Goal: Transaction & Acquisition: Book appointment/travel/reservation

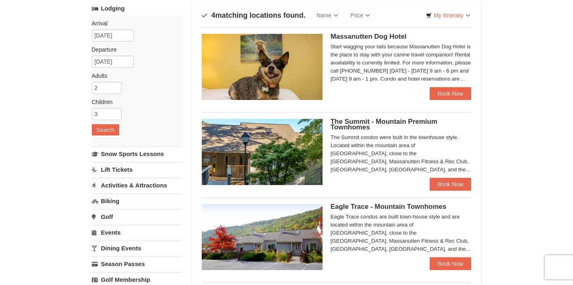
scroll to position [54, 0]
click at [408, 121] on span "The Summit - Mountain Premium Townhomes" at bounding box center [384, 123] width 107 height 13
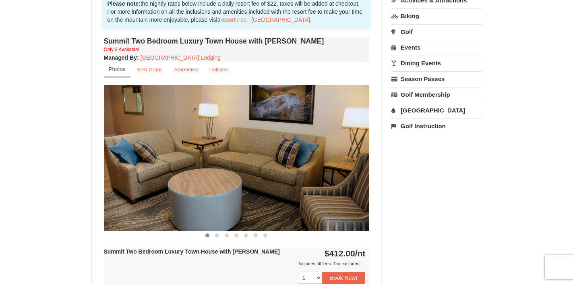
scroll to position [269, 0]
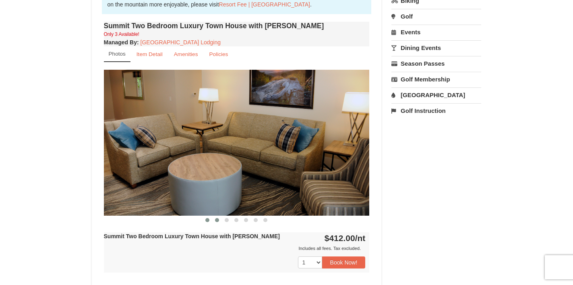
click at [216, 221] on span at bounding box center [217, 220] width 4 height 4
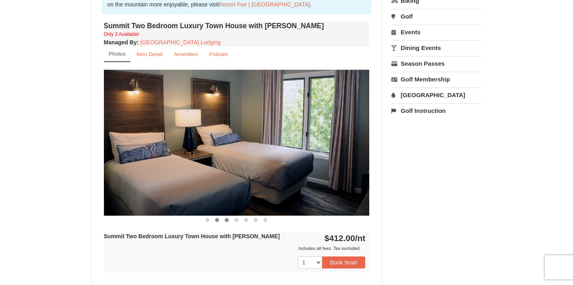
click at [226, 219] on span at bounding box center [227, 220] width 4 height 4
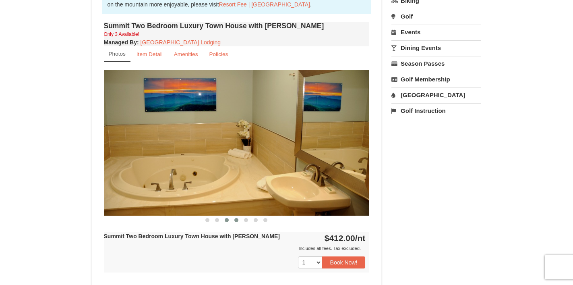
click at [235, 219] on span at bounding box center [236, 220] width 4 height 4
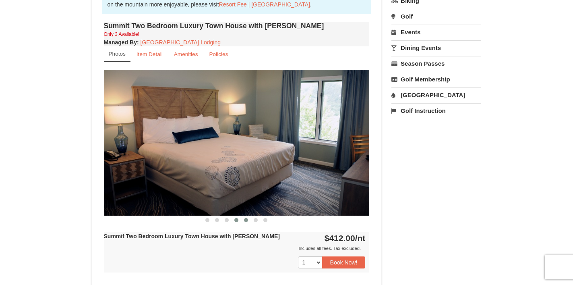
click at [247, 220] on span at bounding box center [246, 220] width 4 height 4
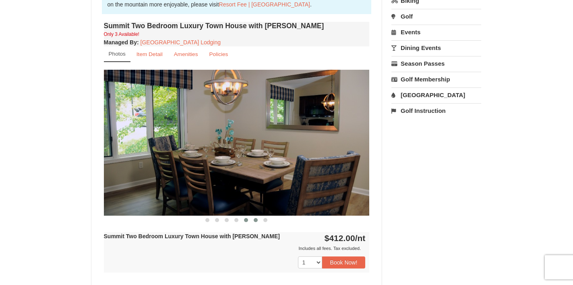
click at [254, 220] on span at bounding box center [256, 220] width 4 height 4
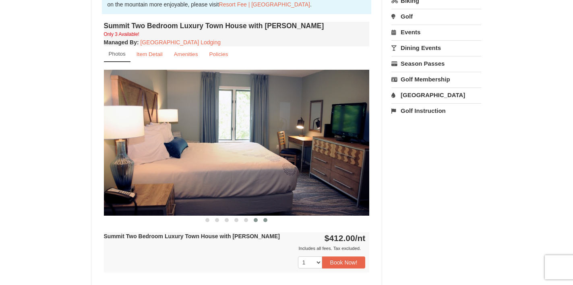
click at [264, 221] on span at bounding box center [265, 220] width 4 height 4
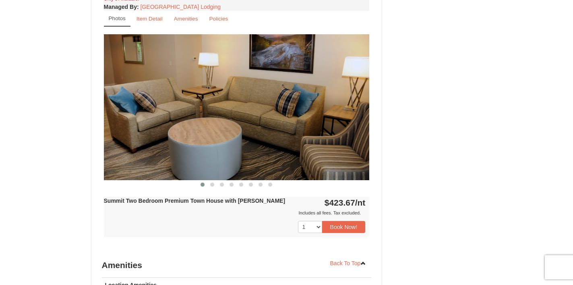
scroll to position [550, 0]
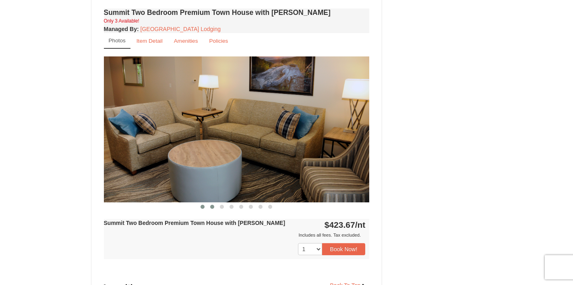
click at [211, 207] on span at bounding box center [212, 207] width 4 height 4
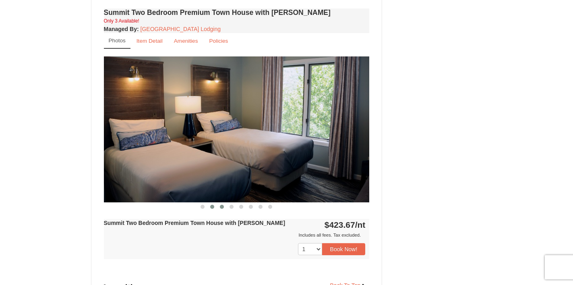
click at [221, 206] on span at bounding box center [222, 207] width 4 height 4
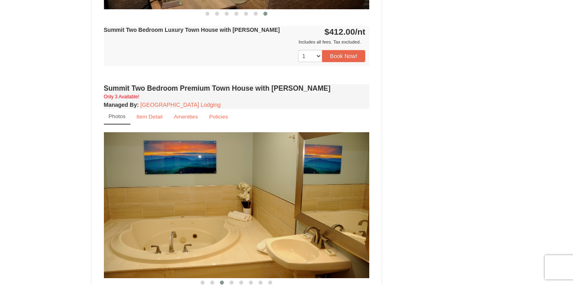
scroll to position [523, 0]
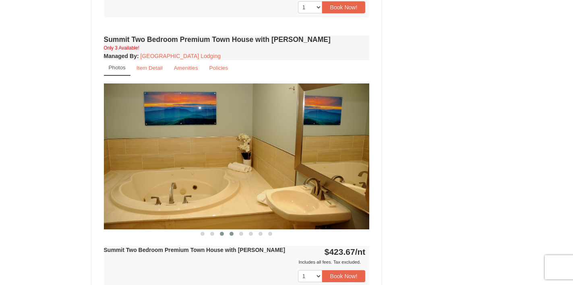
click at [231, 233] on span at bounding box center [231, 233] width 4 height 4
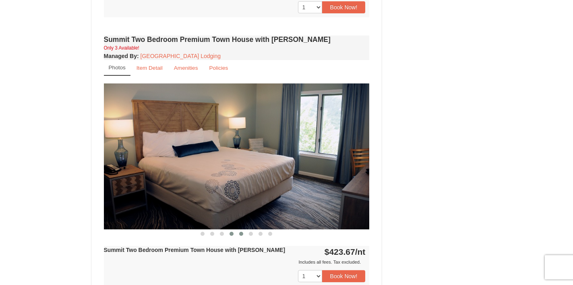
click at [241, 233] on span at bounding box center [241, 233] width 4 height 4
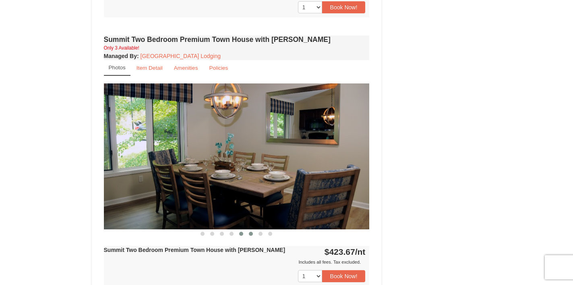
click at [252, 235] on span at bounding box center [251, 233] width 4 height 4
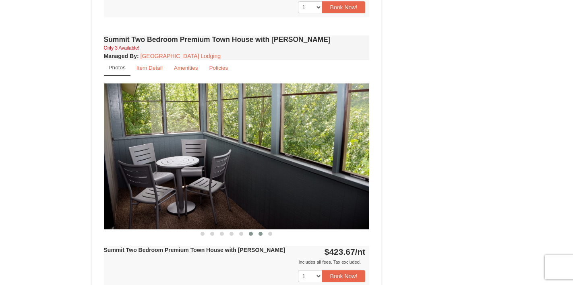
click at [260, 232] on span at bounding box center [260, 233] width 4 height 4
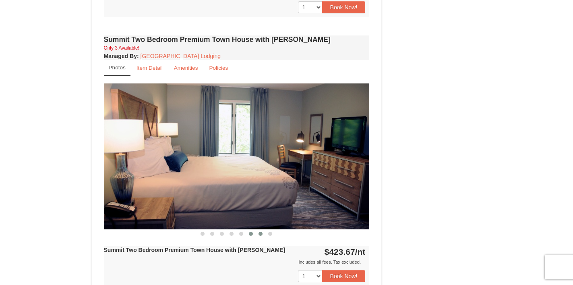
click at [253, 233] on button at bounding box center [251, 233] width 10 height 8
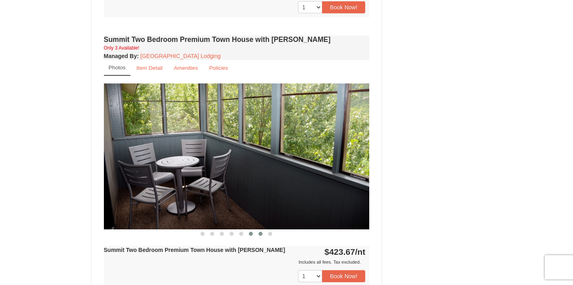
click at [263, 233] on button at bounding box center [261, 233] width 10 height 8
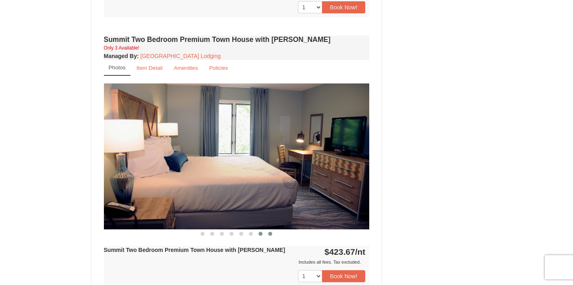
click at [269, 233] on span at bounding box center [270, 233] width 4 height 4
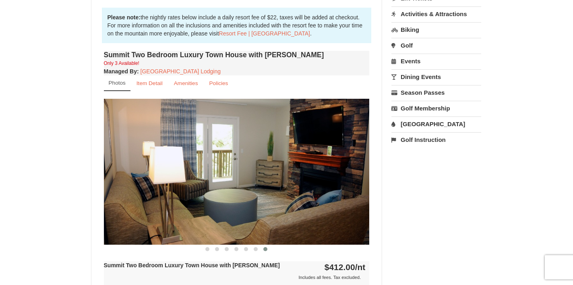
scroll to position [255, 0]
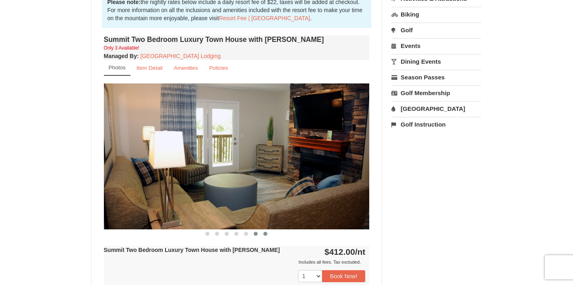
click at [254, 231] on span at bounding box center [256, 233] width 4 height 4
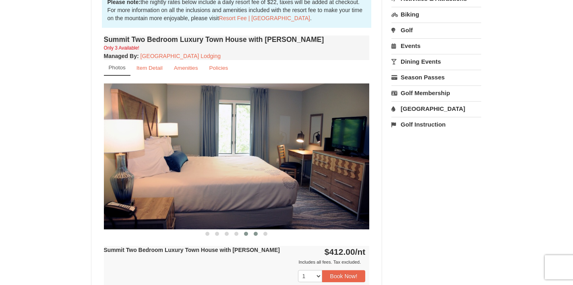
click at [249, 235] on button at bounding box center [246, 233] width 10 height 8
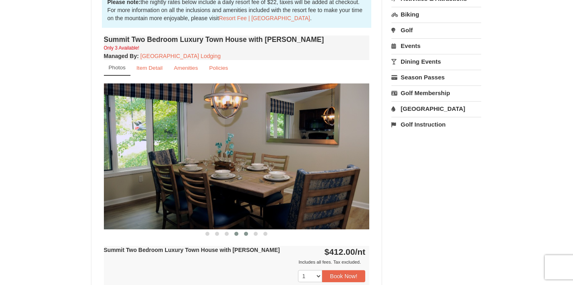
click at [238, 234] on span at bounding box center [236, 233] width 4 height 4
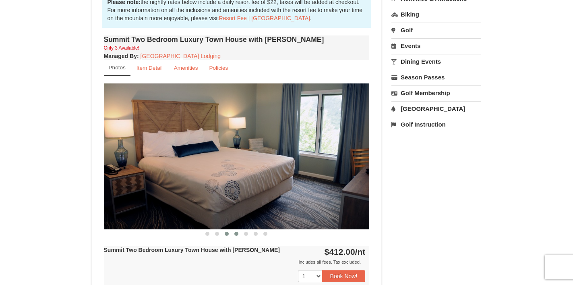
click at [228, 234] on span at bounding box center [227, 233] width 4 height 4
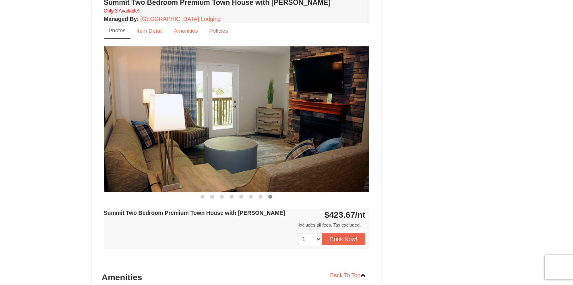
scroll to position [537, 0]
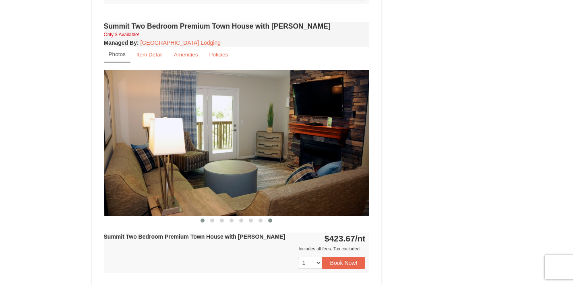
click at [203, 219] on span at bounding box center [202, 220] width 4 height 4
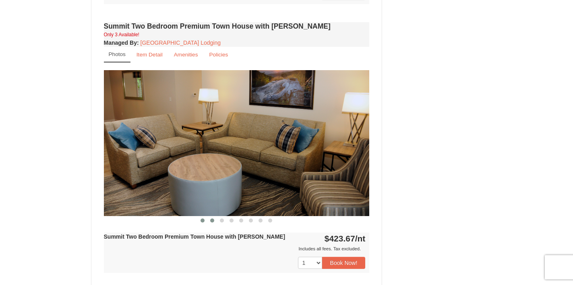
click at [210, 220] on button at bounding box center [212, 220] width 10 height 8
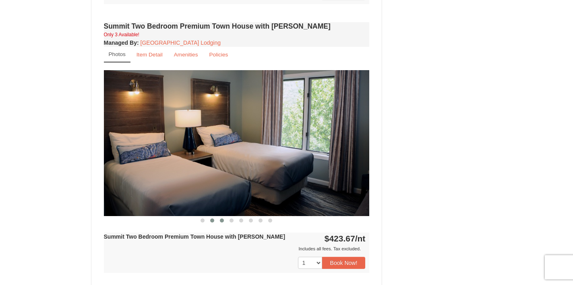
click at [222, 221] on span at bounding box center [222, 220] width 4 height 4
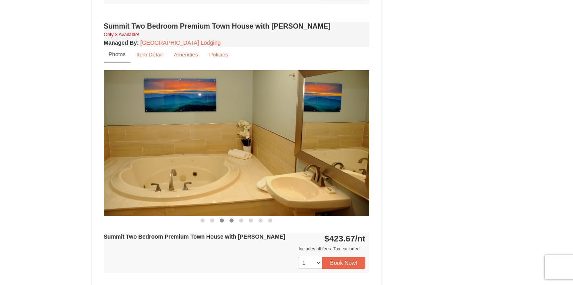
click at [229, 221] on button at bounding box center [232, 220] width 10 height 8
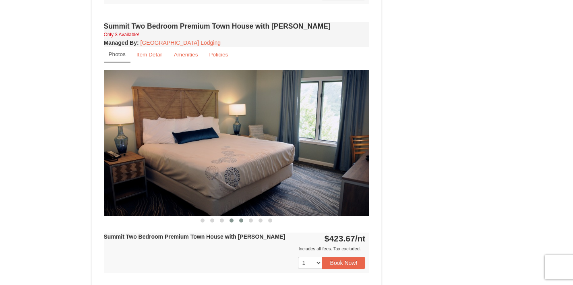
click at [240, 221] on span at bounding box center [241, 220] width 4 height 4
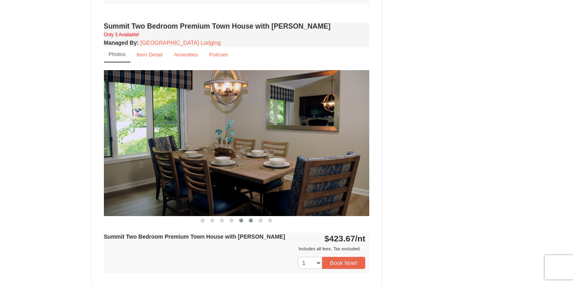
click at [248, 220] on button at bounding box center [251, 220] width 10 height 8
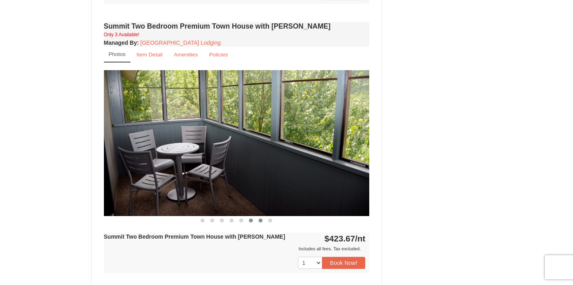
click at [261, 220] on span at bounding box center [260, 220] width 4 height 4
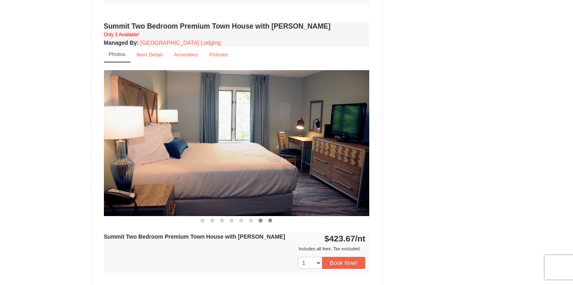
click at [266, 220] on button at bounding box center [270, 220] width 10 height 8
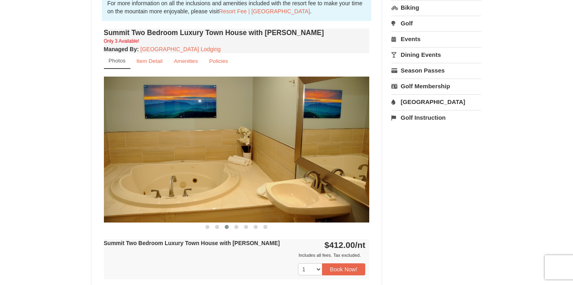
scroll to position [255, 0]
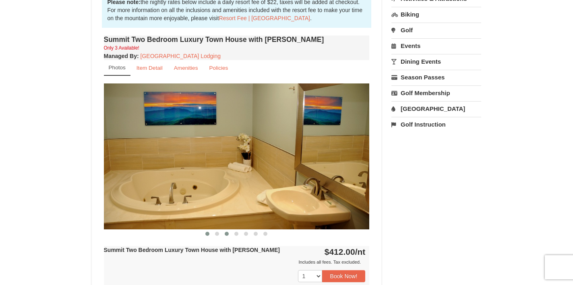
click at [206, 234] on span at bounding box center [207, 233] width 4 height 4
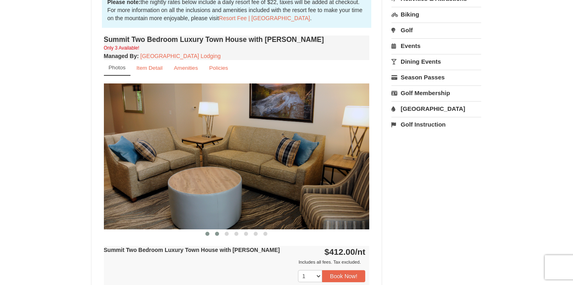
click at [218, 233] on span at bounding box center [217, 233] width 4 height 4
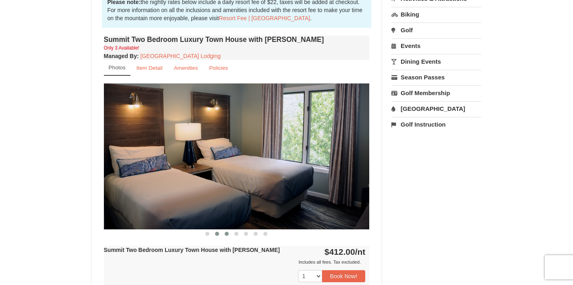
click at [228, 233] on span at bounding box center [227, 233] width 4 height 4
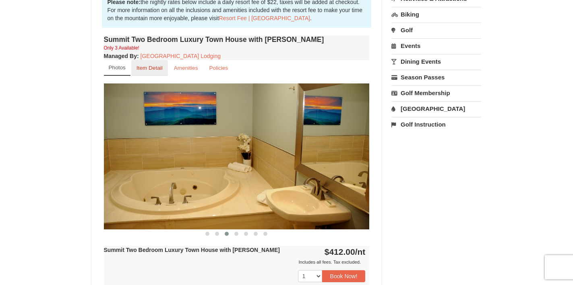
click at [157, 68] on small "Item Detail" at bounding box center [149, 68] width 26 height 6
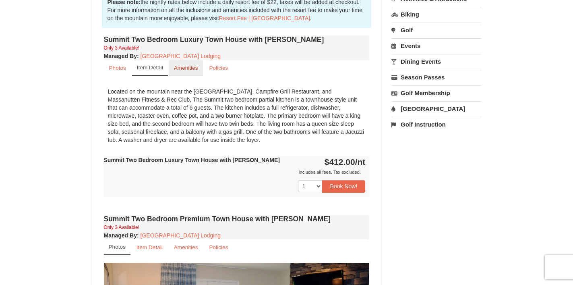
click at [186, 69] on small "Amenities" at bounding box center [186, 68] width 24 height 6
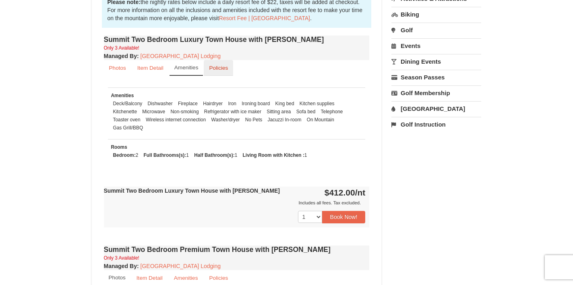
click at [212, 66] on small "Policies" at bounding box center [218, 68] width 19 height 6
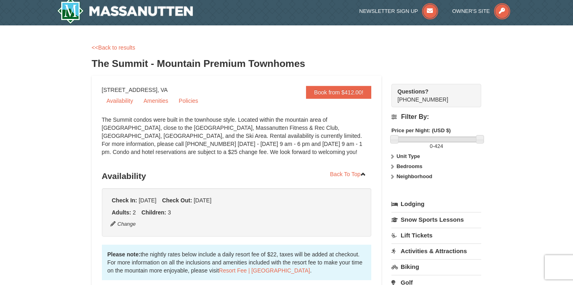
scroll to position [0, 0]
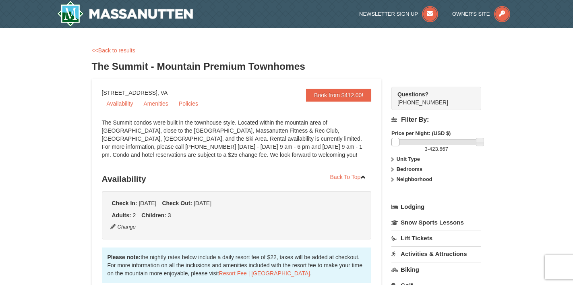
click at [397, 145] on link at bounding box center [395, 142] width 8 height 8
click at [395, 145] on link at bounding box center [394, 142] width 8 height 8
click at [392, 159] on icon at bounding box center [392, 159] width 6 height 6
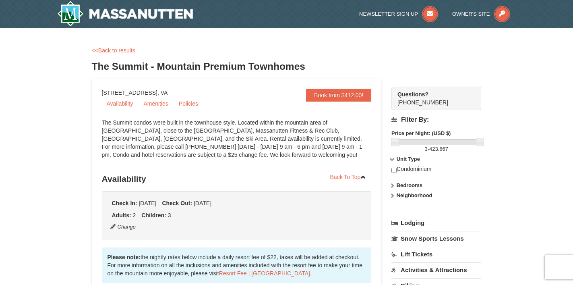
click at [392, 184] on icon at bounding box center [392, 185] width 6 height 6
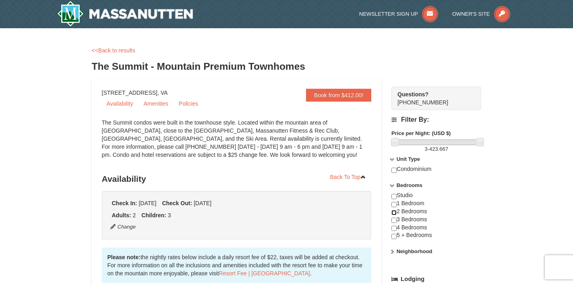
click at [394, 212] on input "checkbox" at bounding box center [393, 212] width 5 height 5
checkbox input "true"
click at [389, 250] on icon at bounding box center [392, 251] width 6 height 6
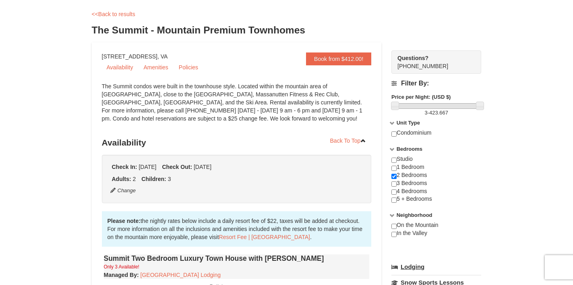
scroll to position [54, 0]
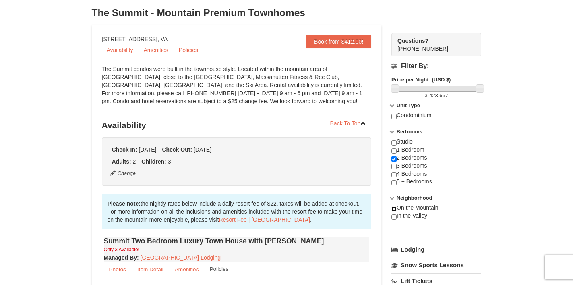
click at [392, 210] on input "checkbox" at bounding box center [393, 208] width 5 height 5
checkbox input "true"
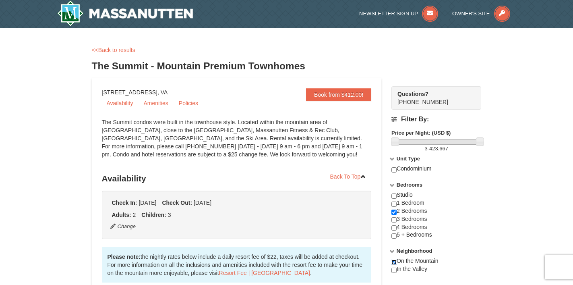
scroll to position [0, 0]
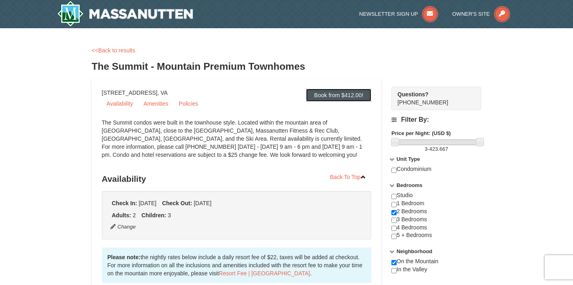
click at [317, 96] on link "Book from $412.00!" at bounding box center [338, 95] width 65 height 13
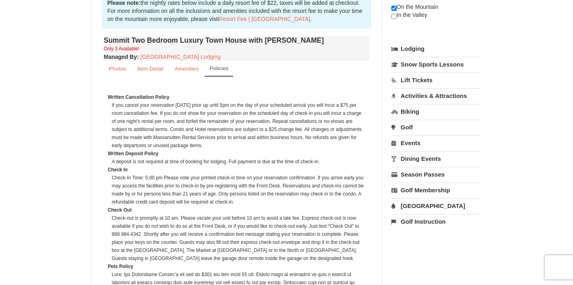
scroll to position [251, 0]
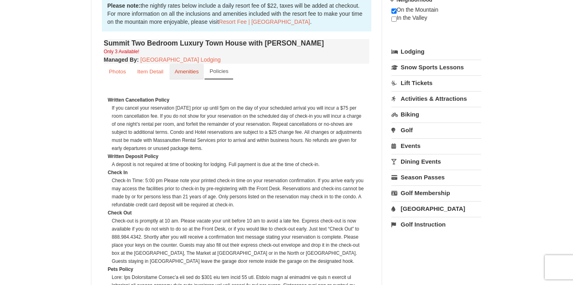
click at [190, 68] on link "Amenities" at bounding box center [186, 72] width 35 height 16
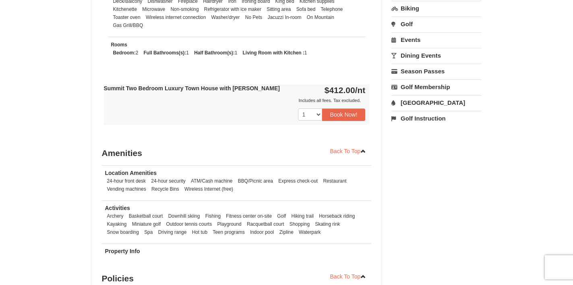
scroll to position [359, 0]
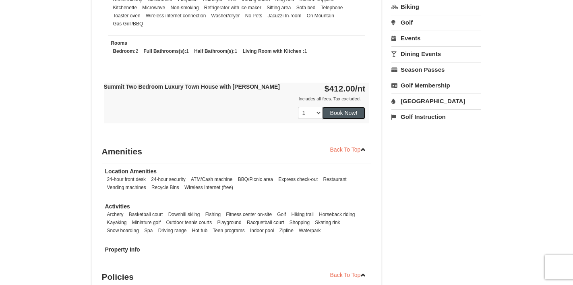
click at [346, 117] on button "Book Now!" at bounding box center [343, 113] width 43 height 12
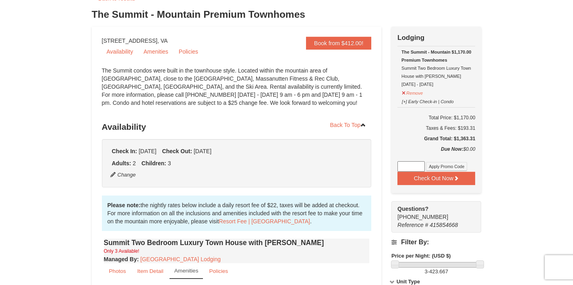
scroll to position [67, 0]
